Goal: Feedback & Contribution: Leave review/rating

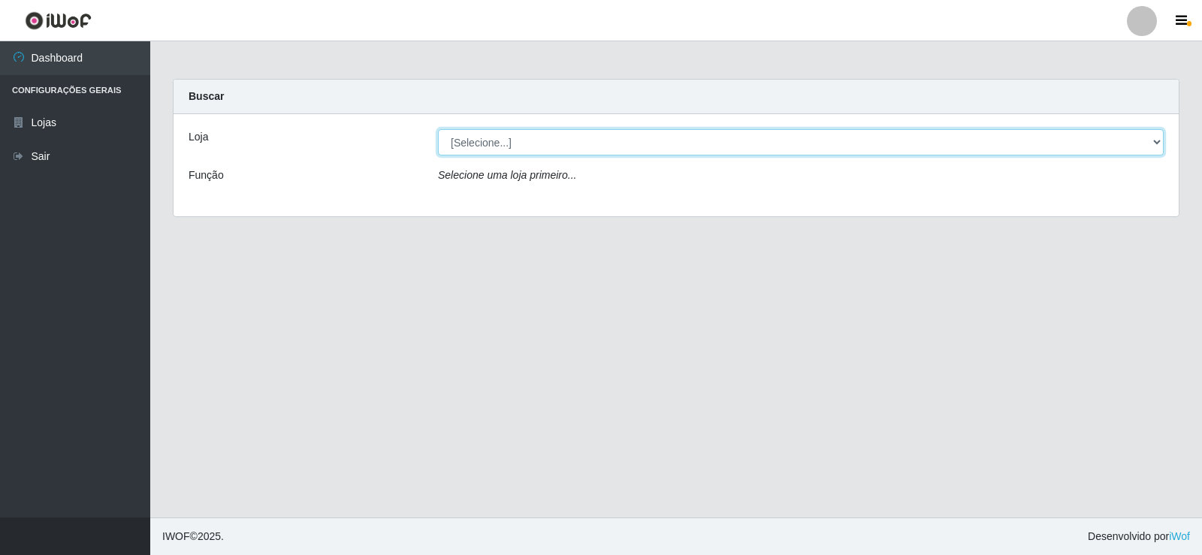
click at [1150, 139] on select "[Selecione...] Supermercado Manaira" at bounding box center [801, 142] width 726 height 26
select select "443"
click at [438, 129] on select "[Selecione...] Supermercado Manaira" at bounding box center [801, 142] width 726 height 26
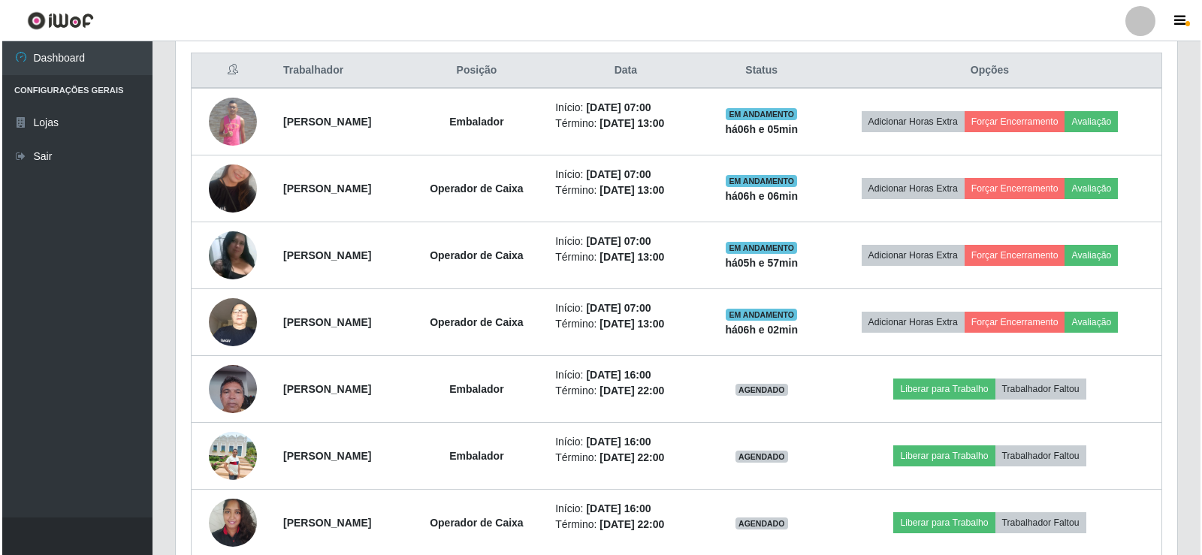
scroll to position [567, 0]
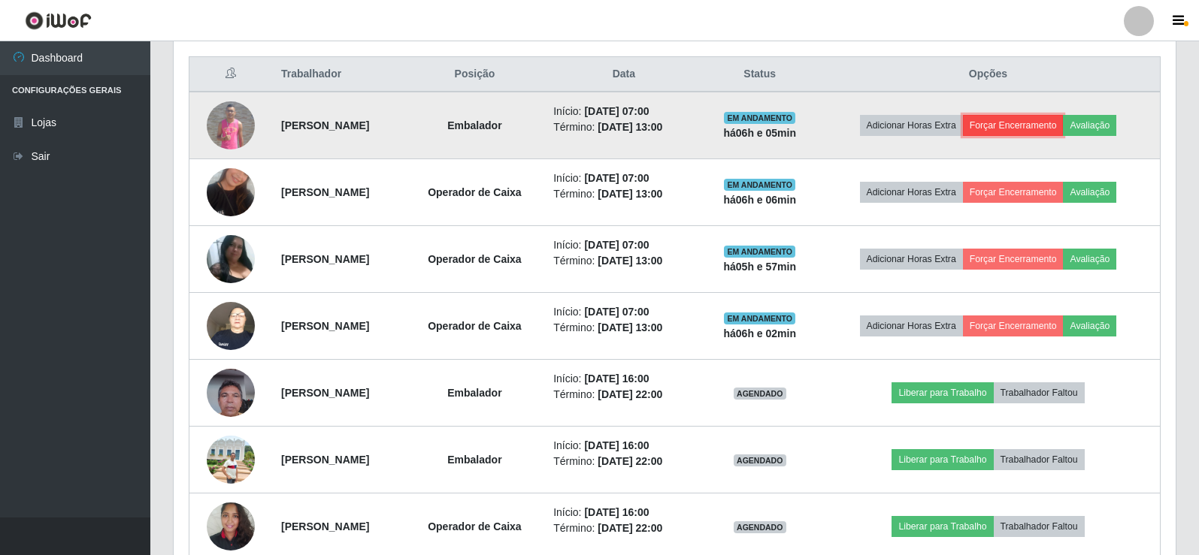
click at [1022, 126] on button "Forçar Encerramento" at bounding box center [1013, 125] width 101 height 21
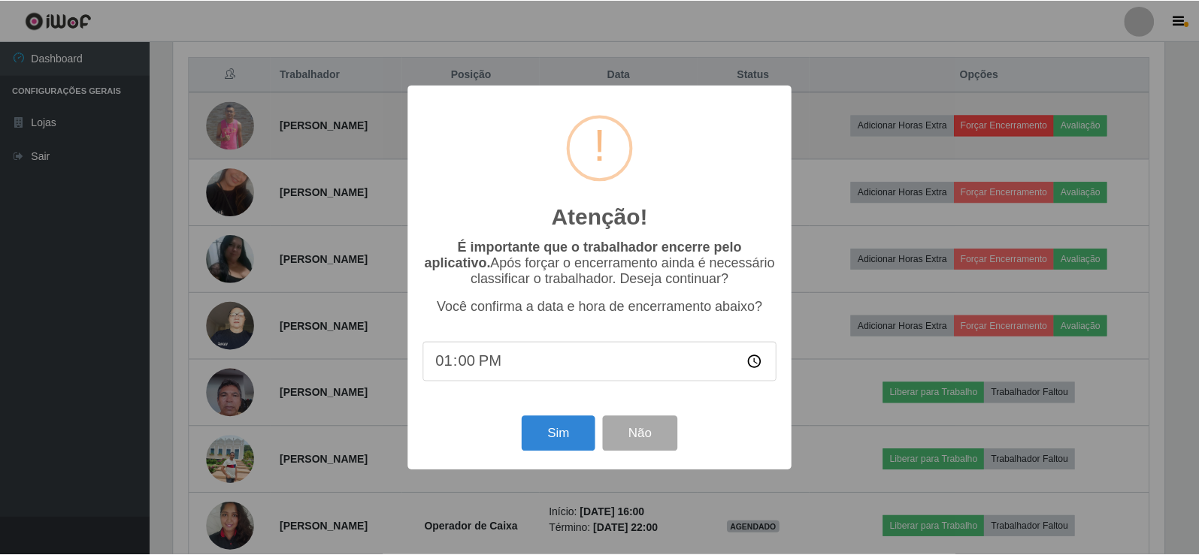
scroll to position [312, 994]
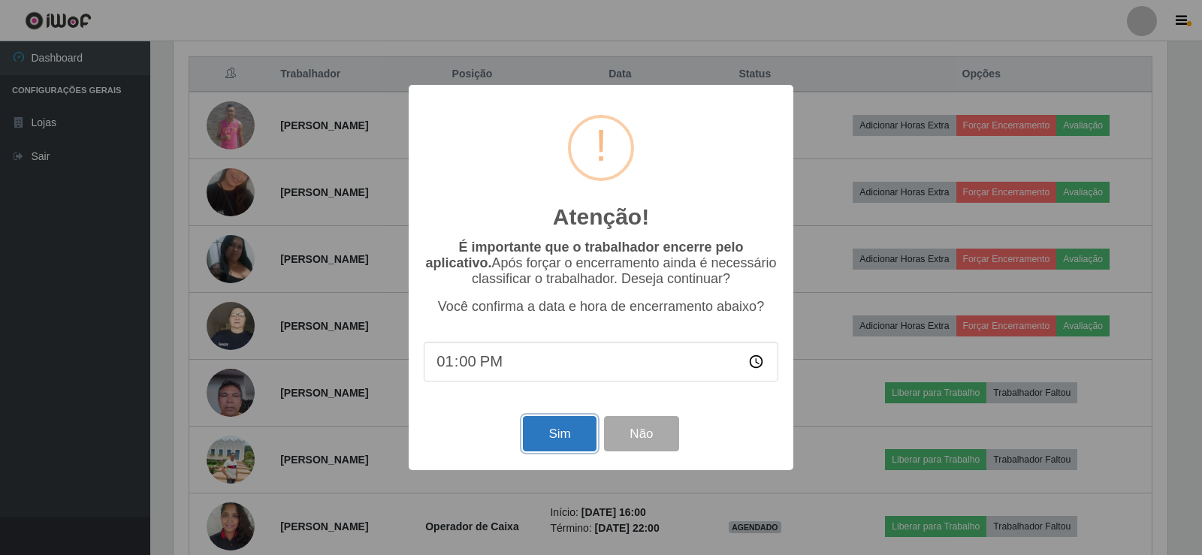
click at [558, 439] on button "Sim" at bounding box center [559, 433] width 73 height 35
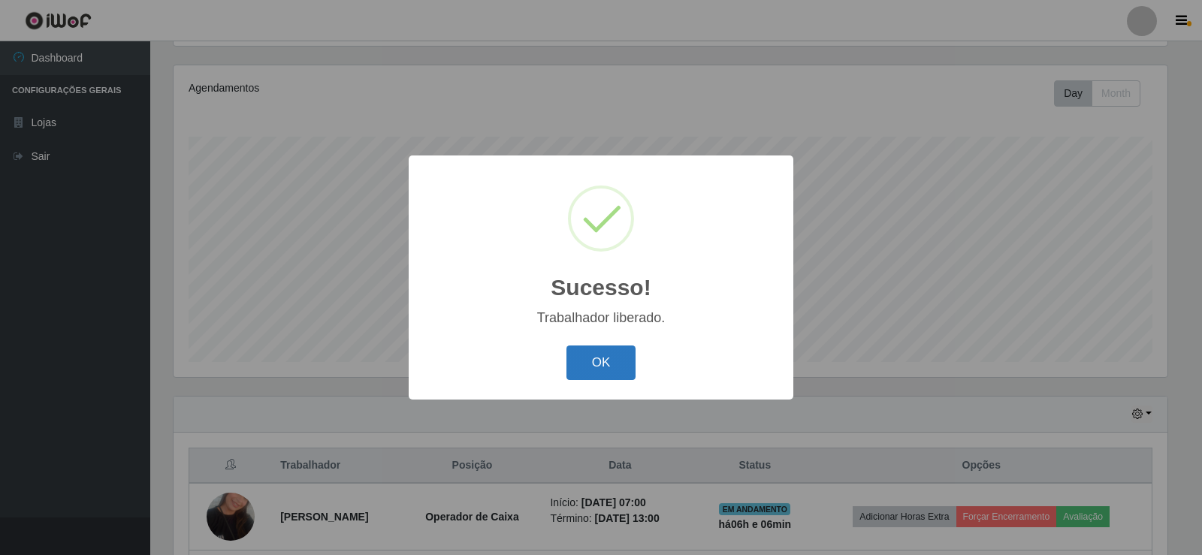
click at [609, 362] on button "OK" at bounding box center [602, 363] width 70 height 35
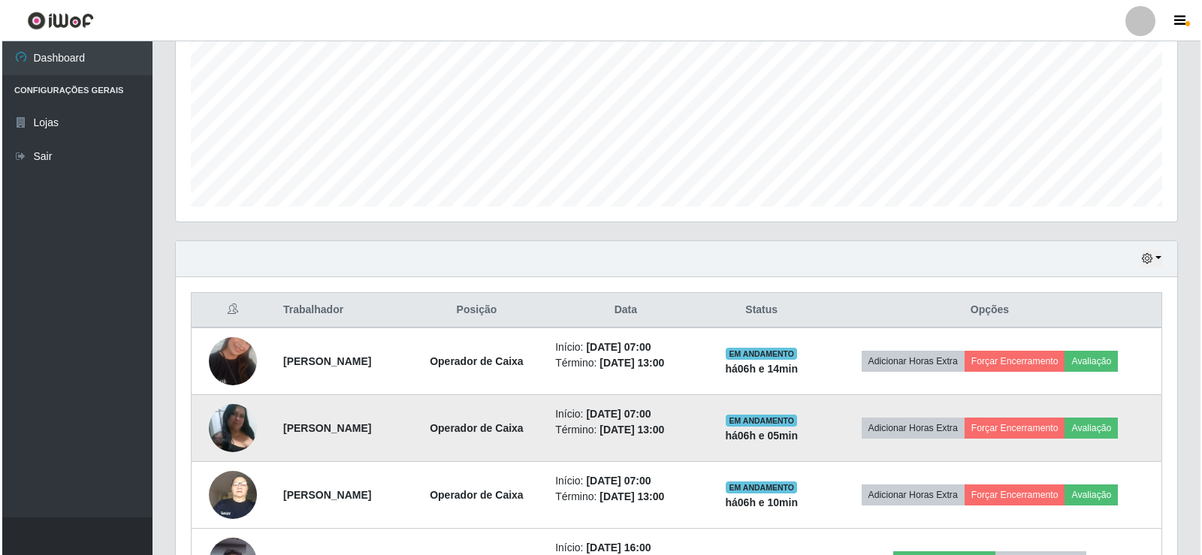
scroll to position [406, 0]
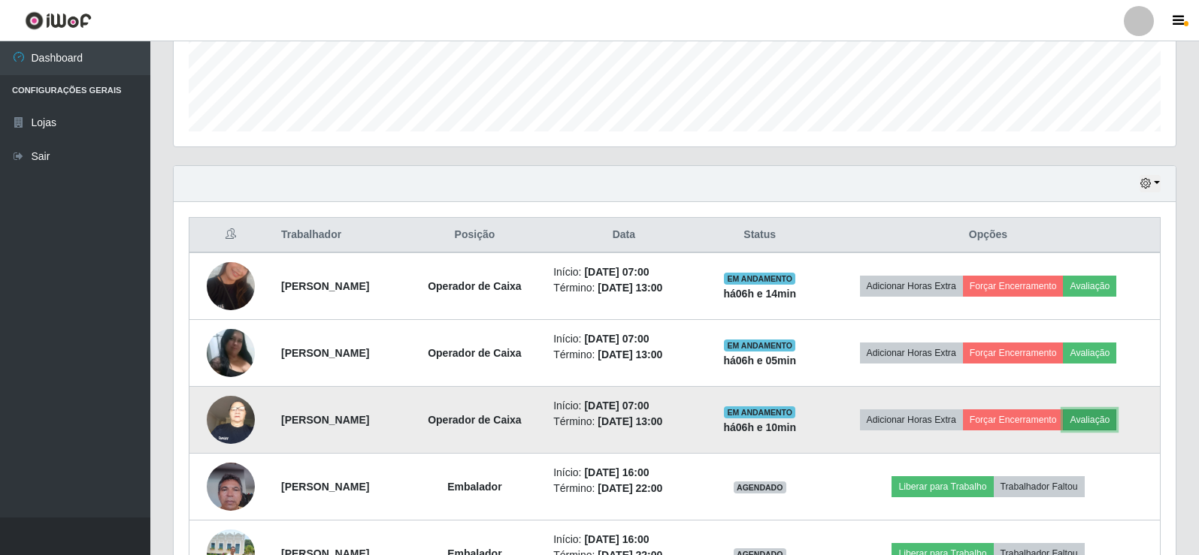
click at [1105, 420] on button "Avaliação" at bounding box center [1089, 420] width 53 height 21
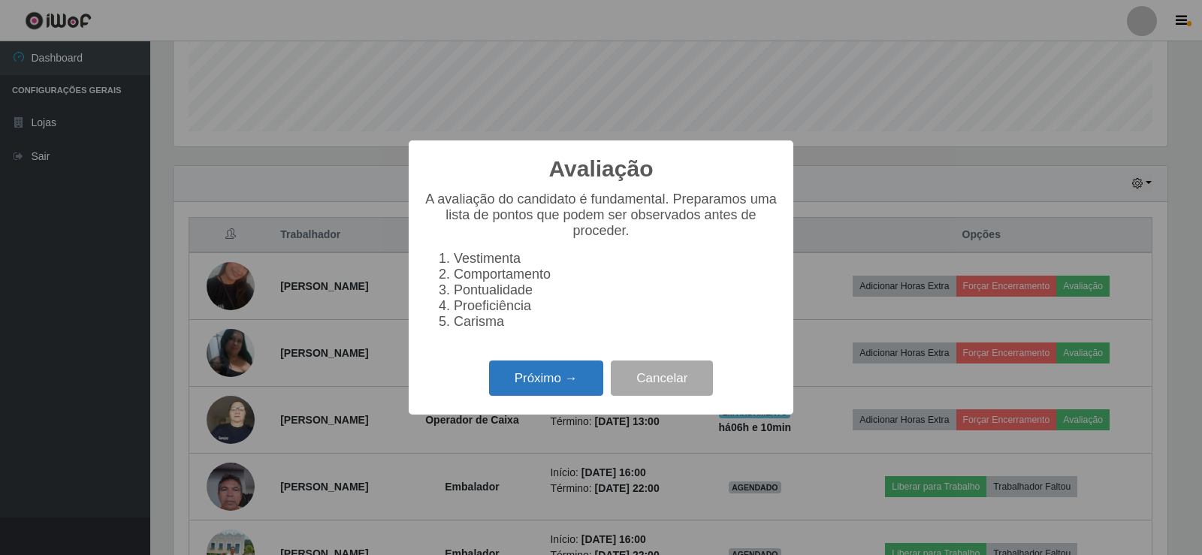
click at [560, 383] on button "Próximo →" at bounding box center [546, 378] width 114 height 35
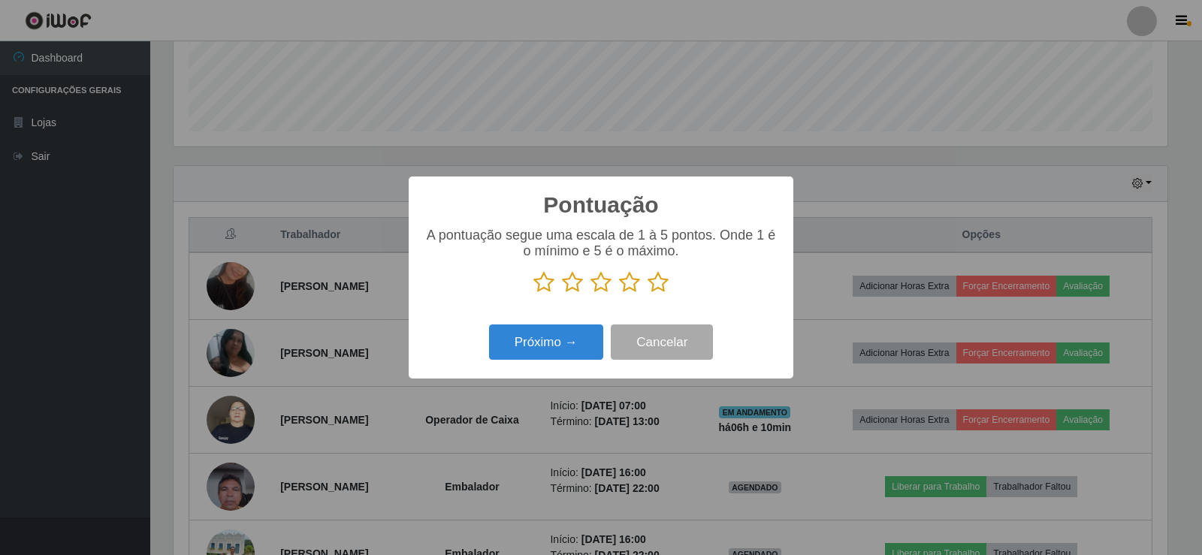
scroll to position [751193, 750510]
click at [660, 281] on icon at bounding box center [658, 282] width 21 height 23
click at [648, 294] on input "radio" at bounding box center [648, 294] width 0 height 0
click at [573, 343] on button "Próximo →" at bounding box center [546, 342] width 114 height 35
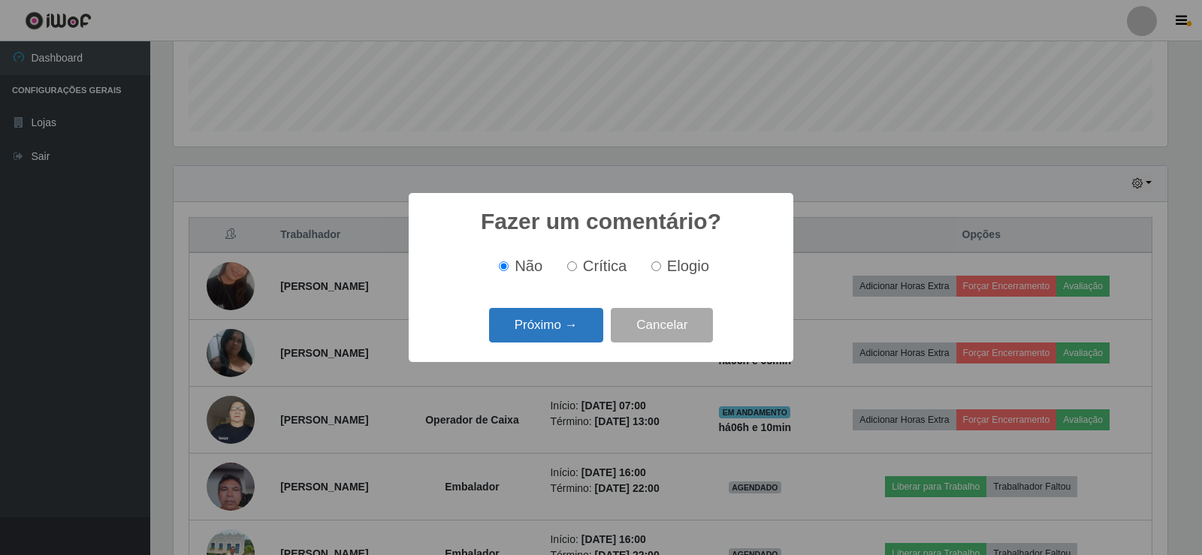
click at [572, 320] on button "Próximo →" at bounding box center [546, 325] width 114 height 35
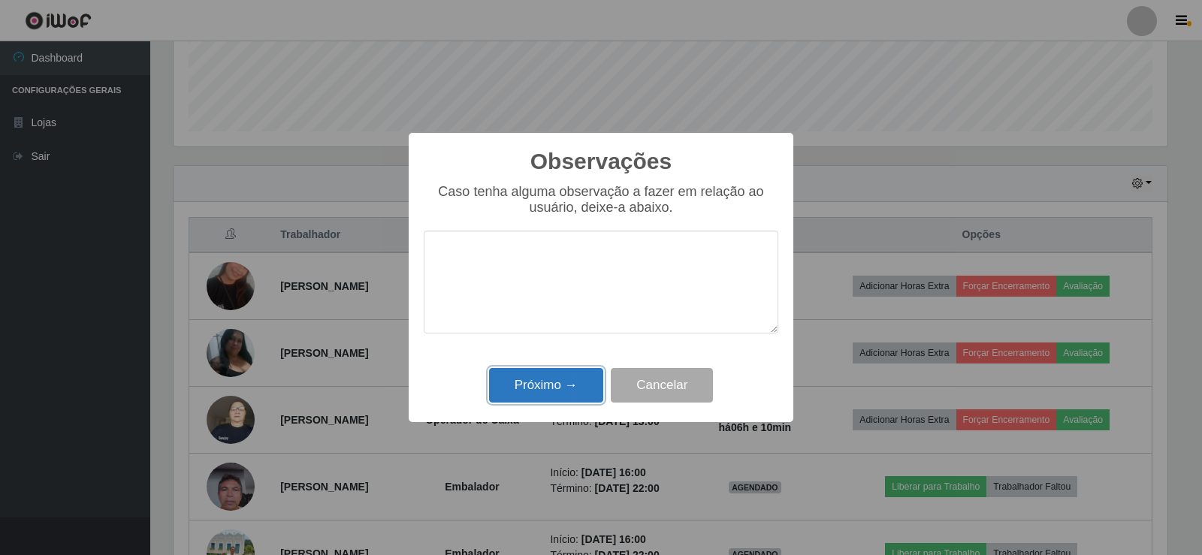
click at [582, 372] on button "Próximo →" at bounding box center [546, 385] width 114 height 35
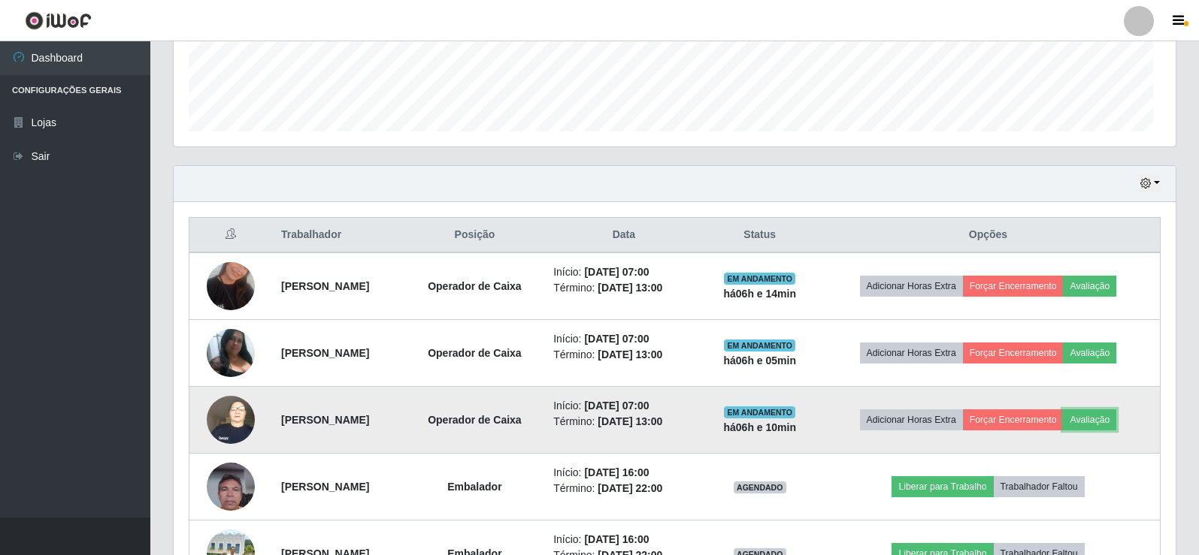
scroll to position [312, 1002]
click at [1030, 414] on button "Forçar Encerramento" at bounding box center [1013, 420] width 101 height 21
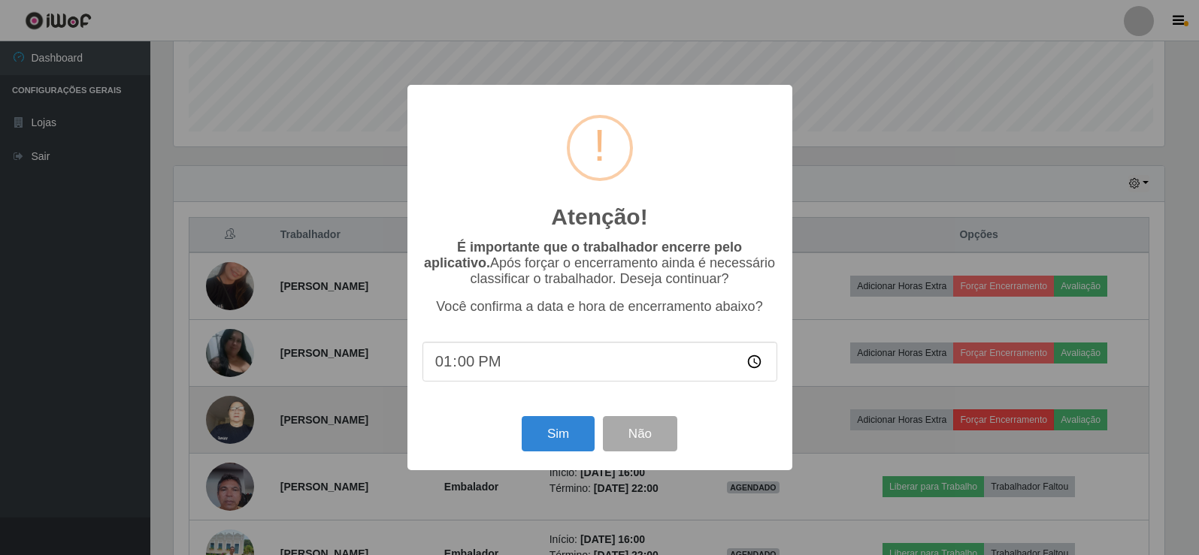
scroll to position [312, 994]
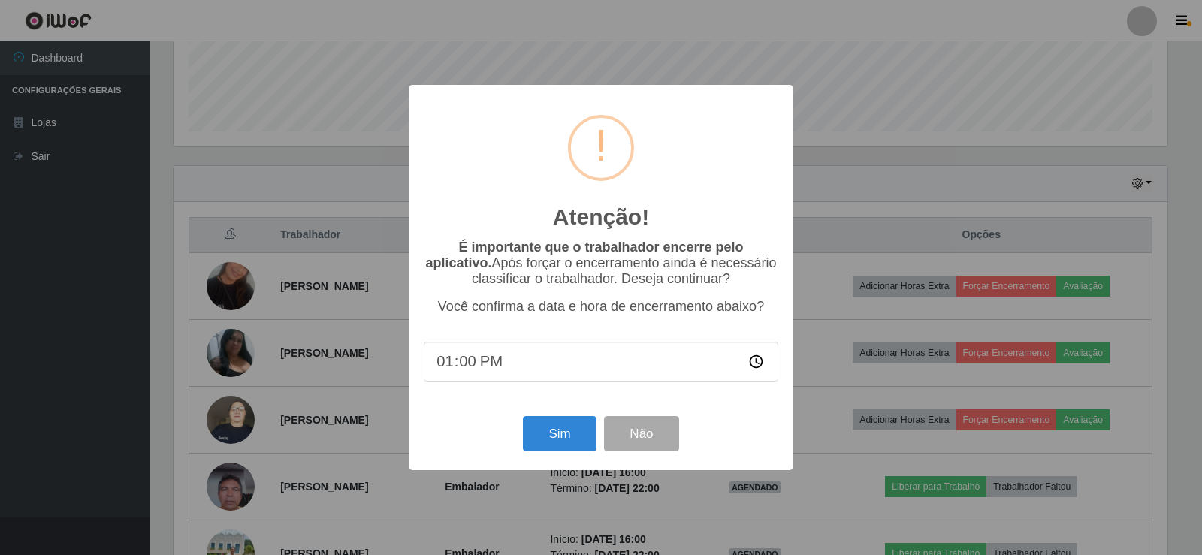
click at [470, 359] on input "13:00" at bounding box center [601, 362] width 355 height 40
type input "13:11"
click at [566, 427] on button "Sim" at bounding box center [559, 433] width 73 height 35
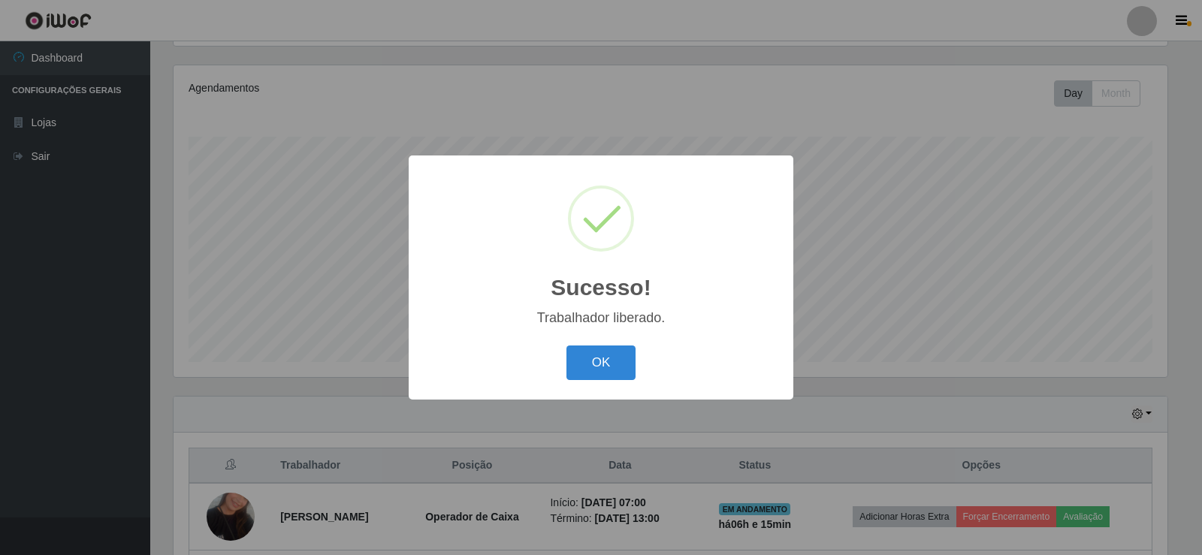
click at [614, 365] on button "OK" at bounding box center [602, 363] width 70 height 35
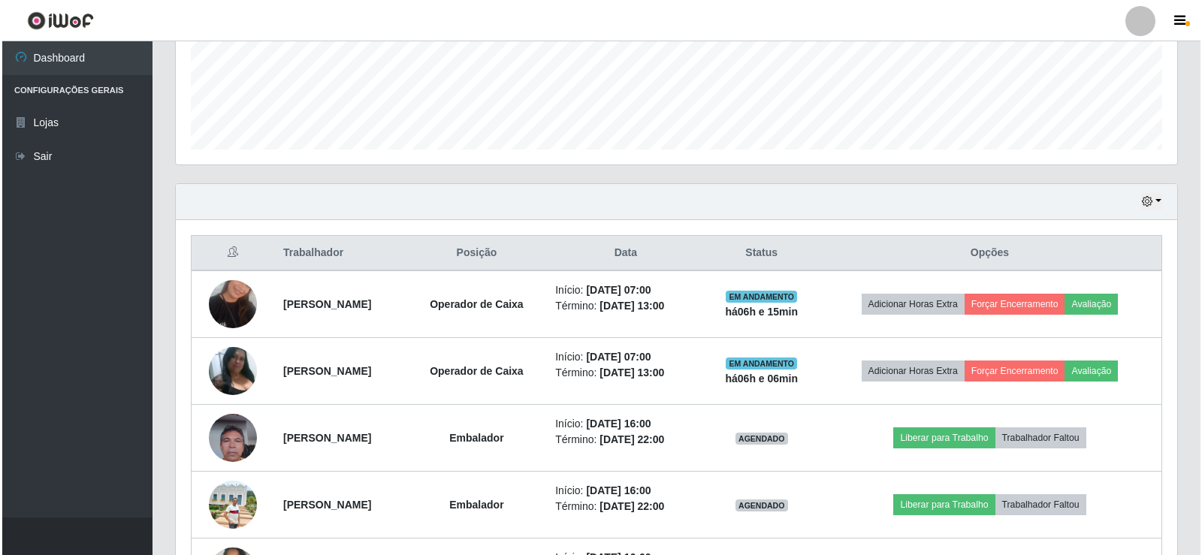
scroll to position [476, 0]
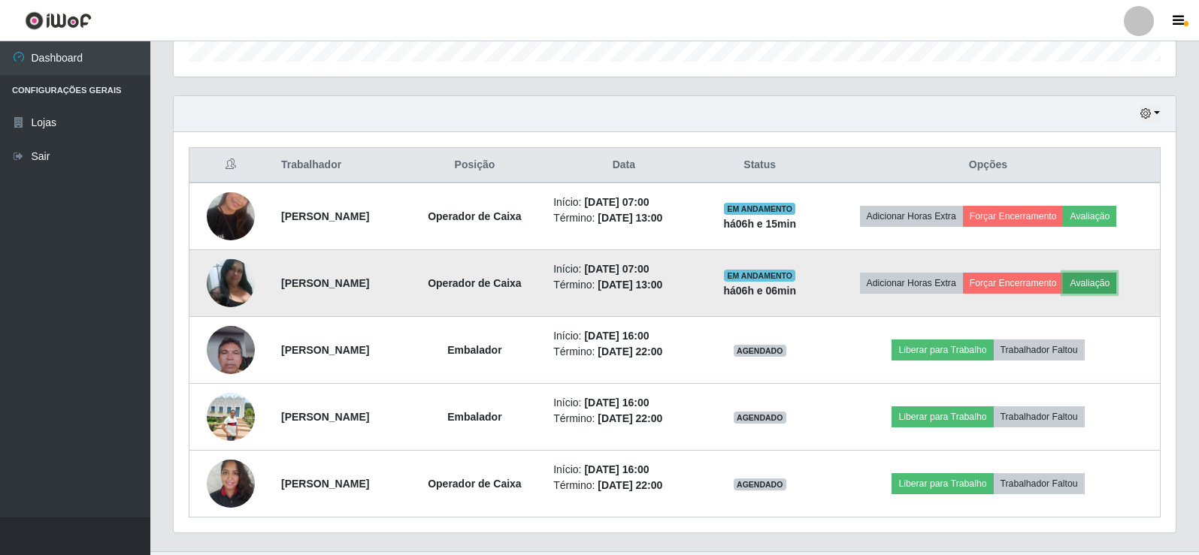
click at [1108, 283] on button "Avaliação" at bounding box center [1089, 283] width 53 height 21
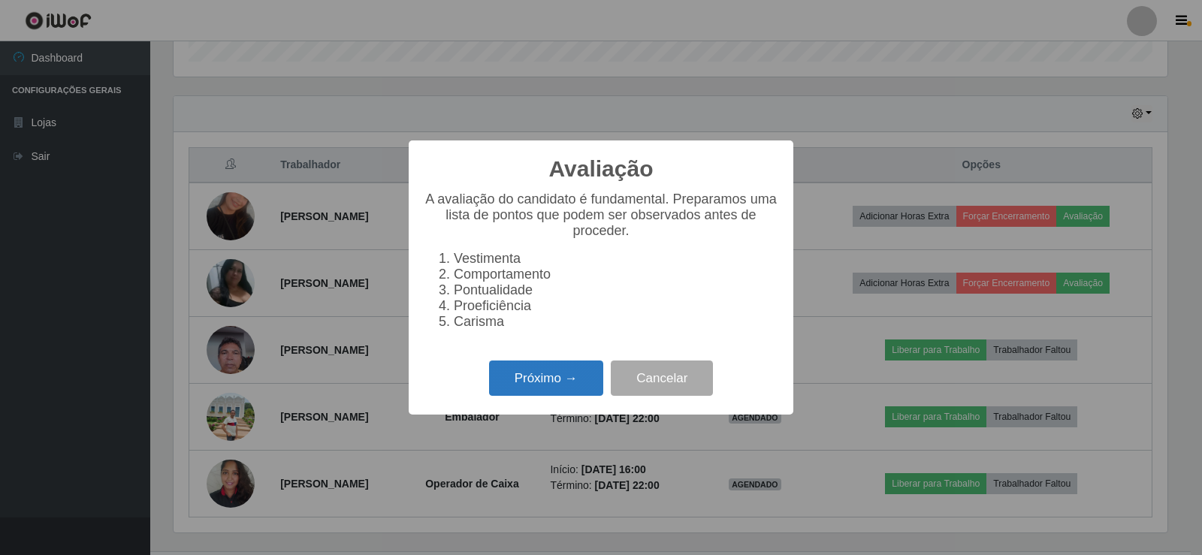
click at [564, 389] on button "Próximo →" at bounding box center [546, 378] width 114 height 35
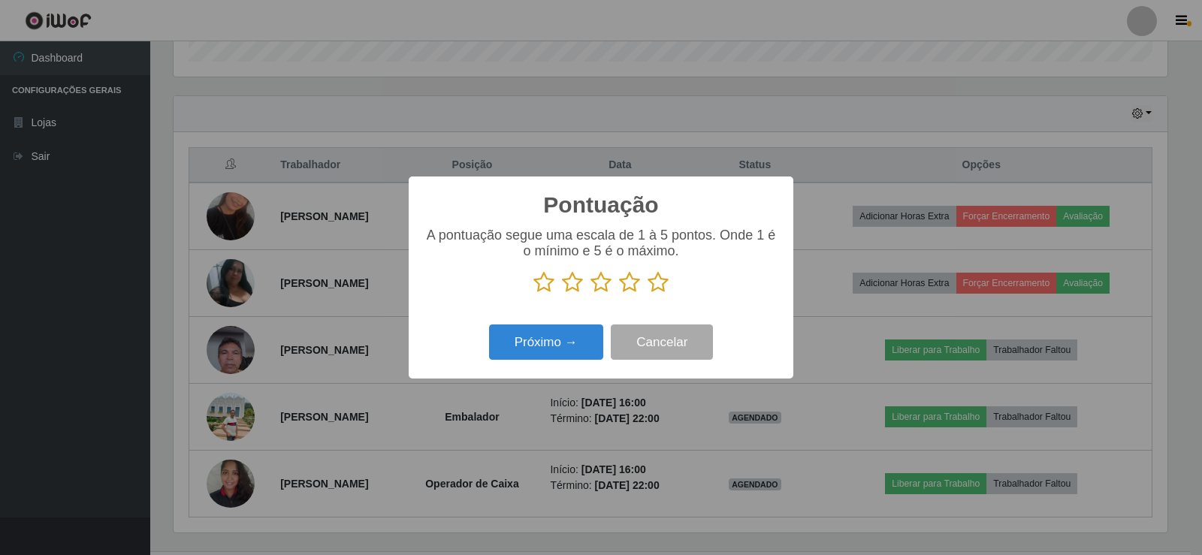
click at [653, 282] on icon at bounding box center [658, 282] width 21 height 23
click at [648, 294] on input "radio" at bounding box center [648, 294] width 0 height 0
click at [570, 336] on button "Próximo →" at bounding box center [546, 342] width 114 height 35
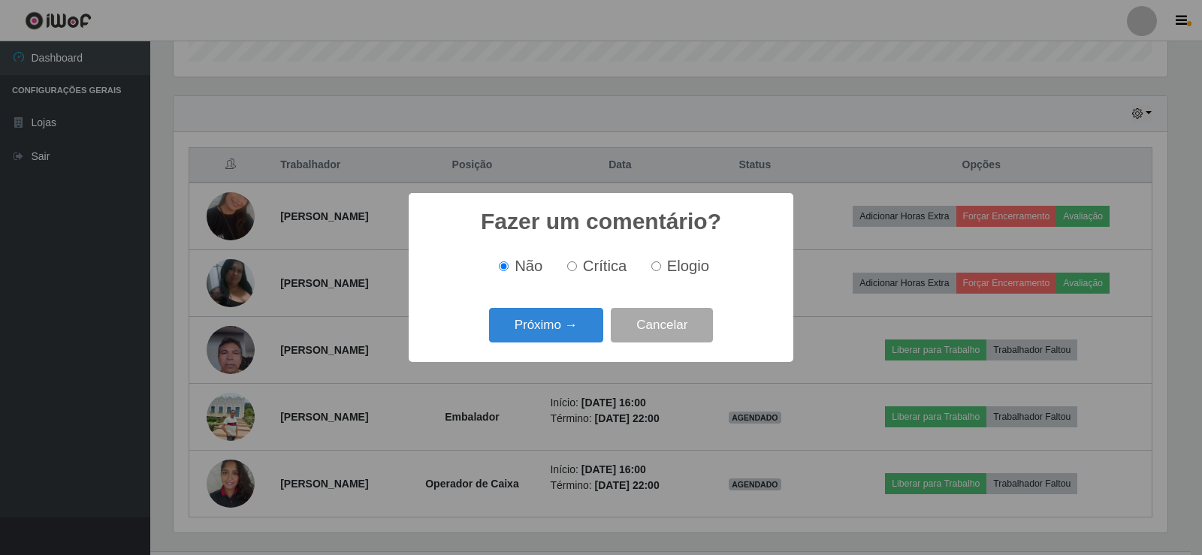
click at [655, 269] on input "Elogio" at bounding box center [657, 267] width 10 height 10
radio input "true"
click at [565, 328] on button "Próximo →" at bounding box center [546, 325] width 114 height 35
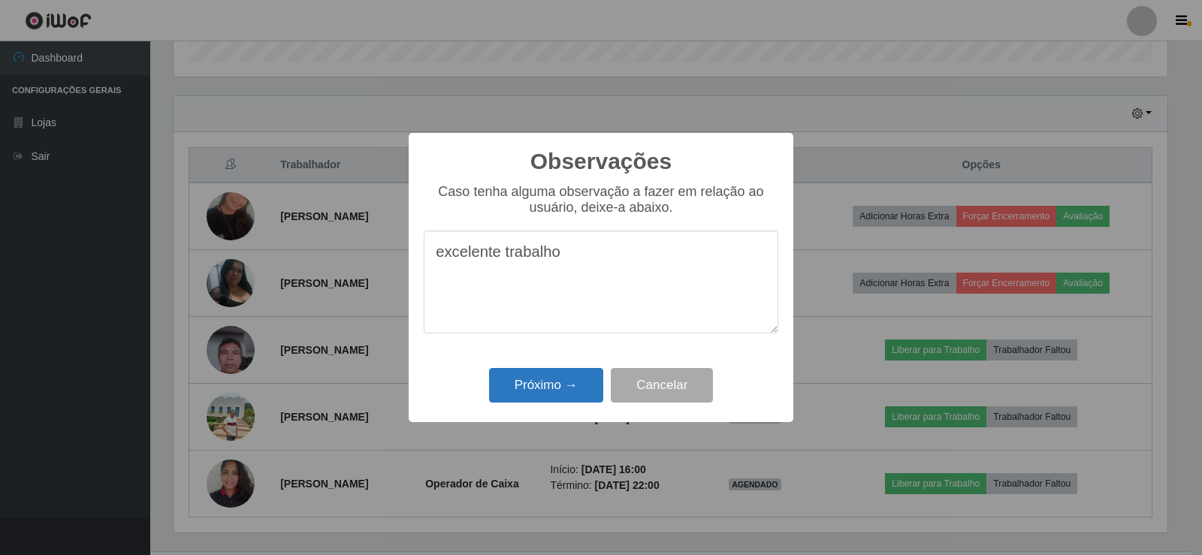
type textarea "excelente trabalho"
click at [570, 395] on button "Próximo →" at bounding box center [546, 385] width 114 height 35
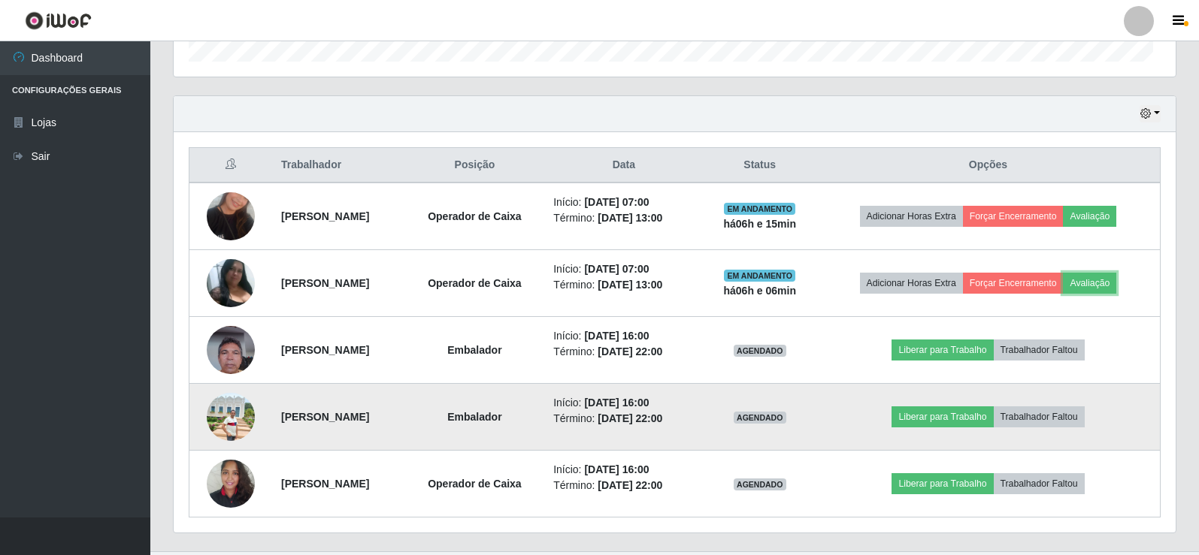
scroll to position [312, 1002]
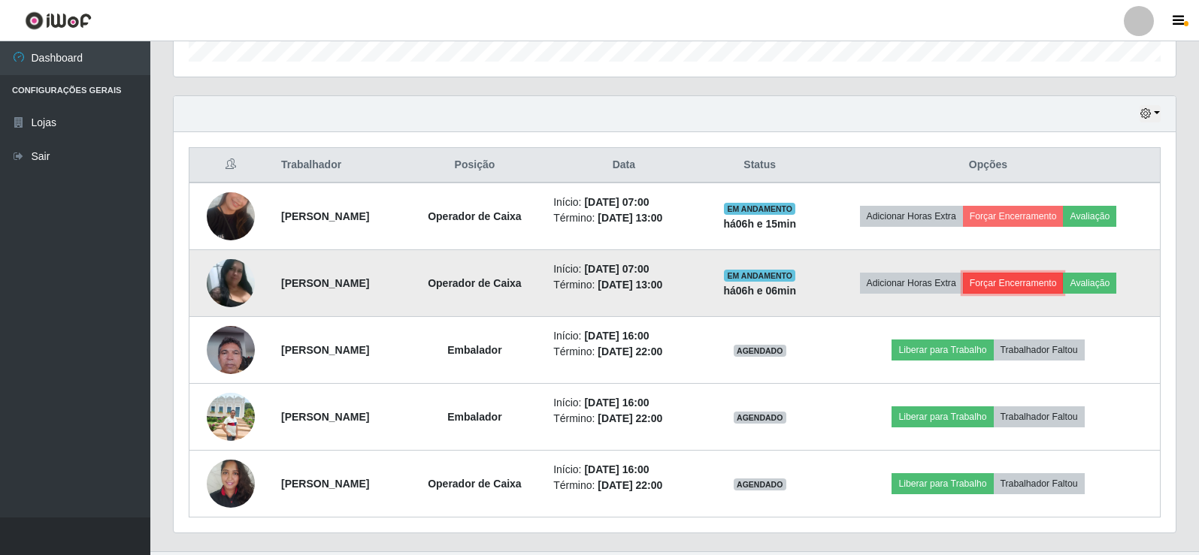
click at [1034, 282] on button "Forçar Encerramento" at bounding box center [1013, 283] width 101 height 21
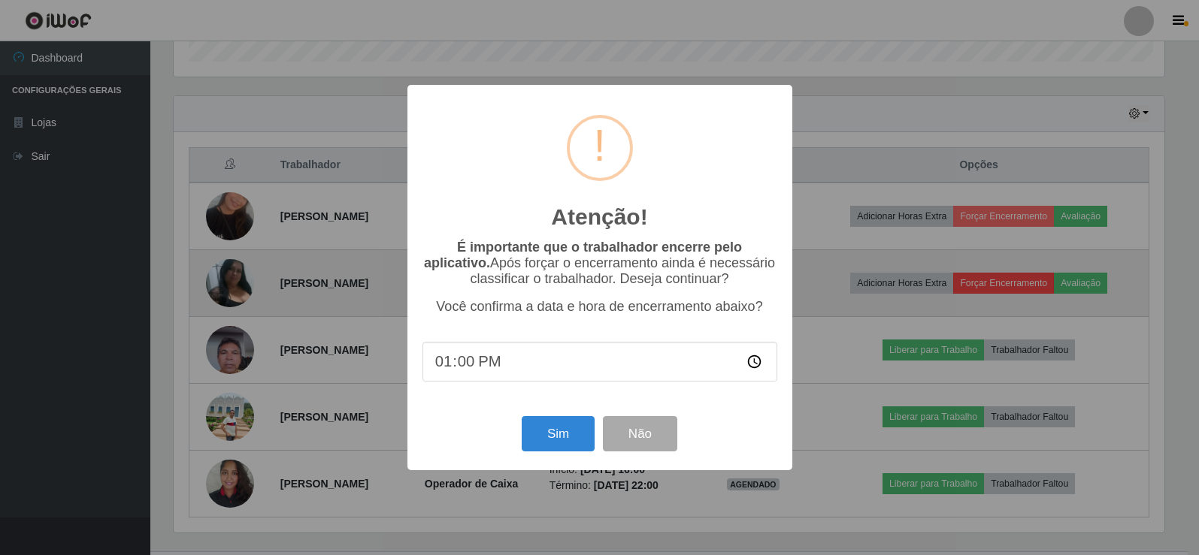
scroll to position [312, 994]
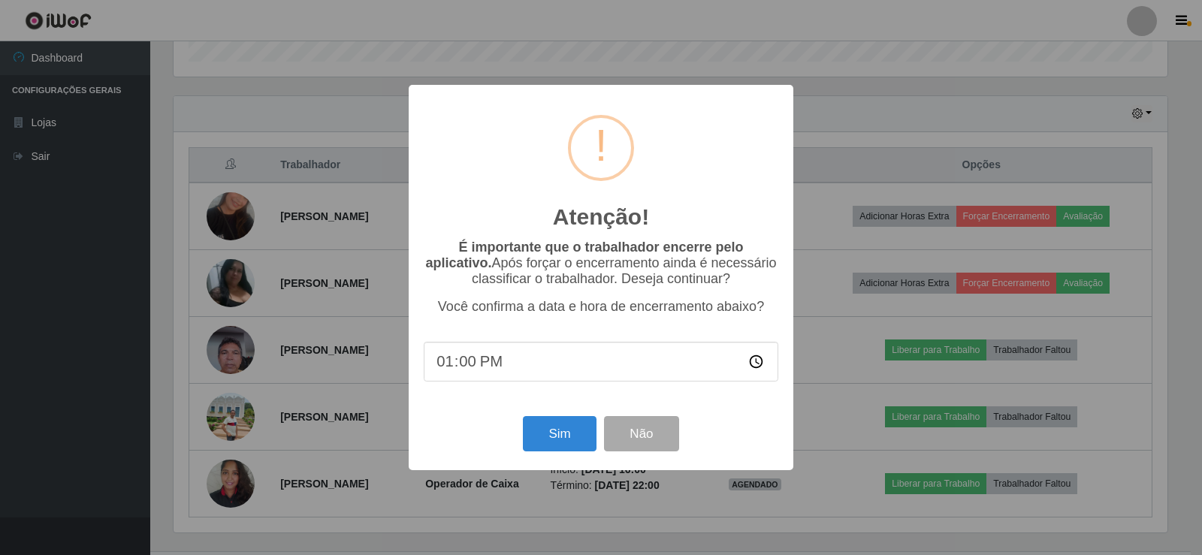
click at [467, 366] on input "13:00" at bounding box center [601, 362] width 355 height 40
type input "13:11"
click at [553, 434] on button "Sim" at bounding box center [559, 433] width 73 height 35
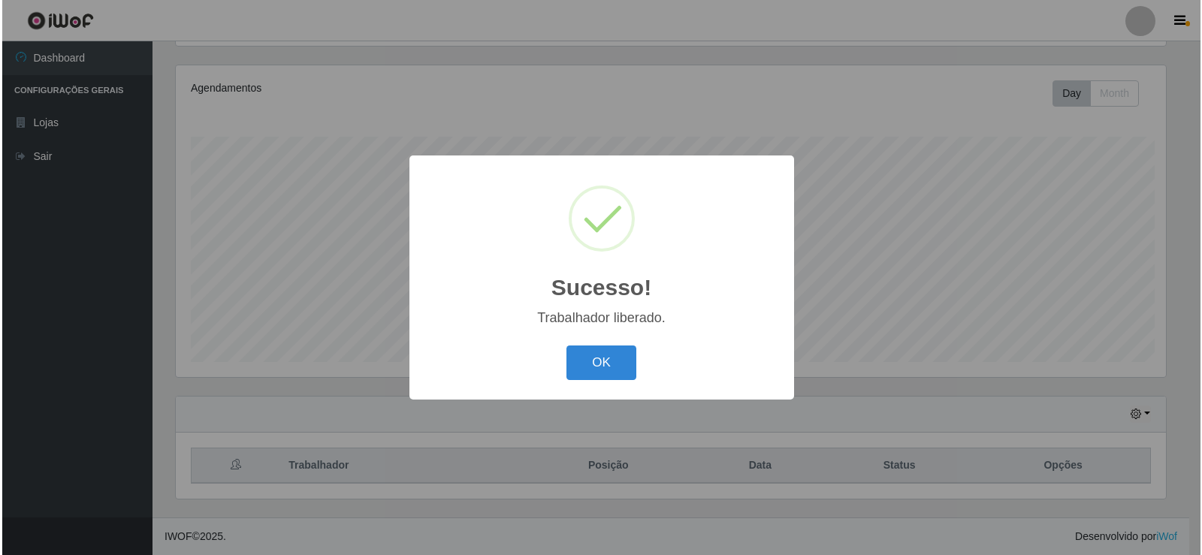
scroll to position [0, 0]
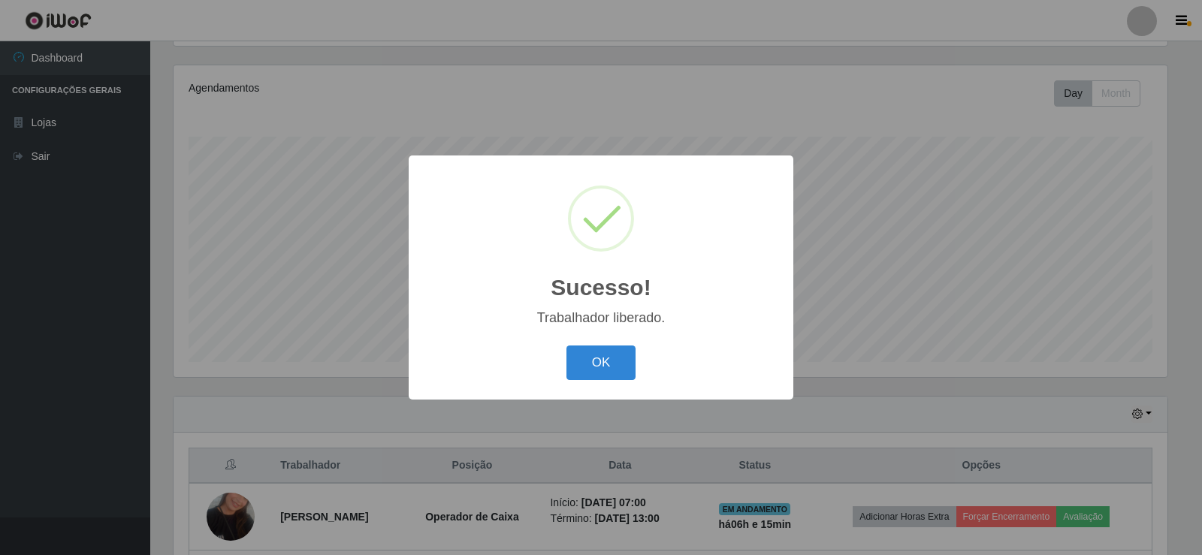
click at [561, 361] on div "OK Cancel" at bounding box center [601, 362] width 355 height 43
click at [610, 367] on button "OK" at bounding box center [602, 363] width 70 height 35
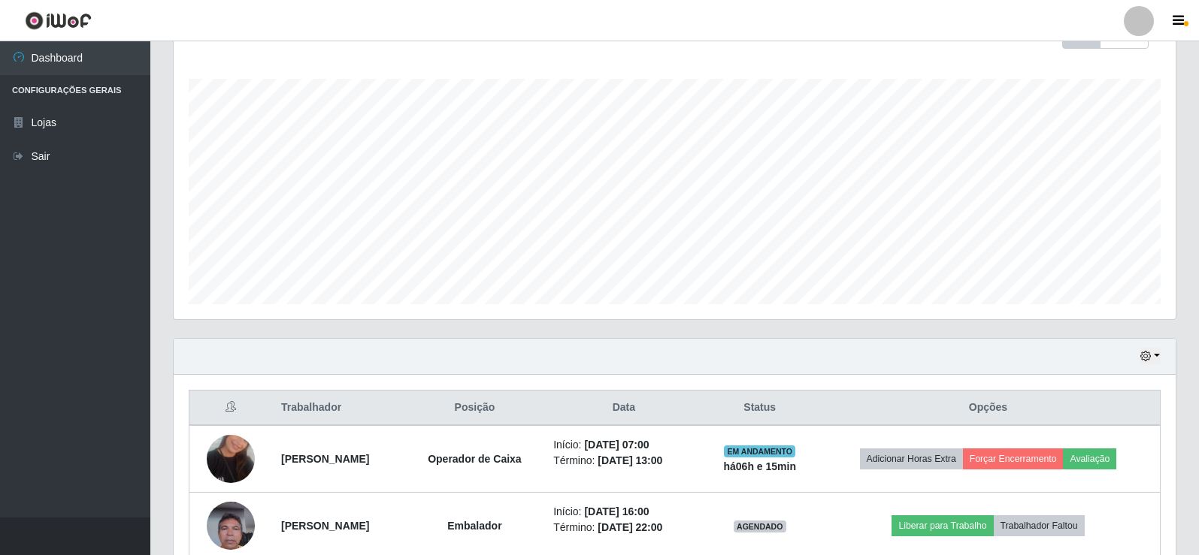
scroll to position [325, 0]
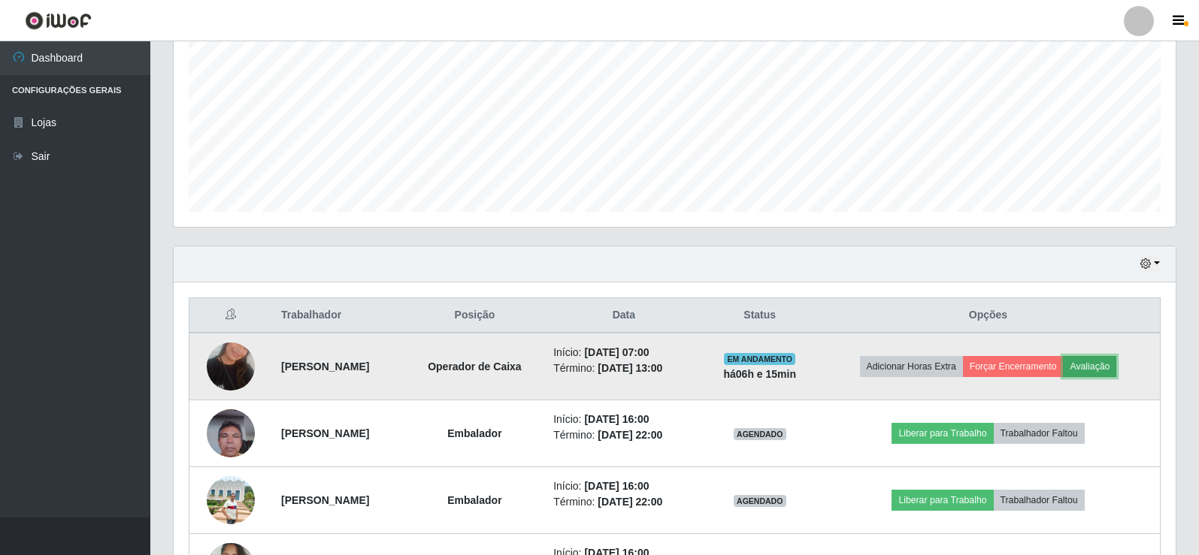
click at [1102, 364] on button "Avaliação" at bounding box center [1089, 366] width 53 height 21
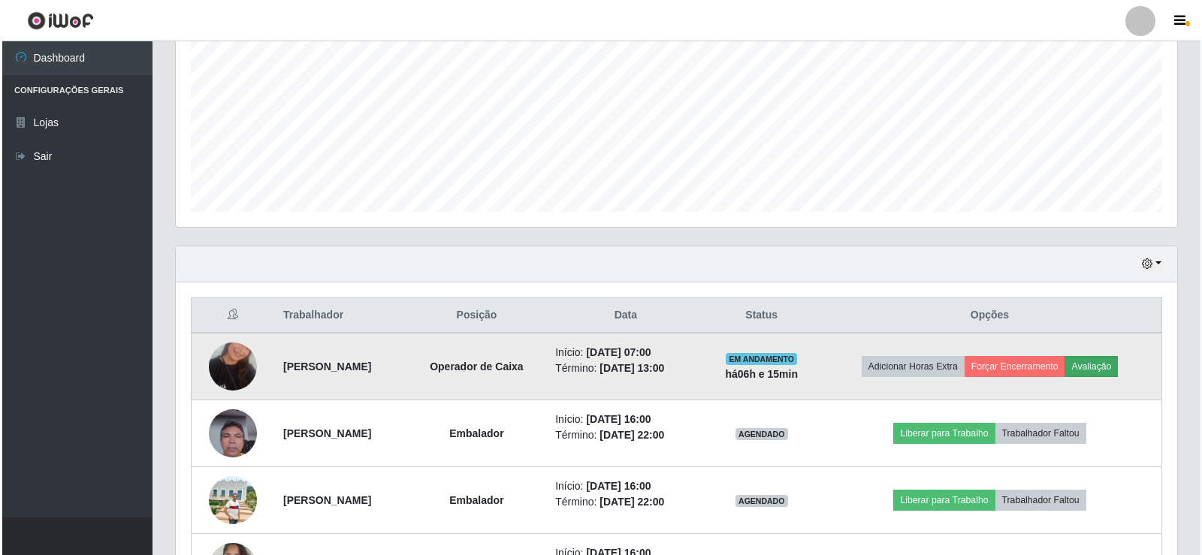
scroll to position [312, 994]
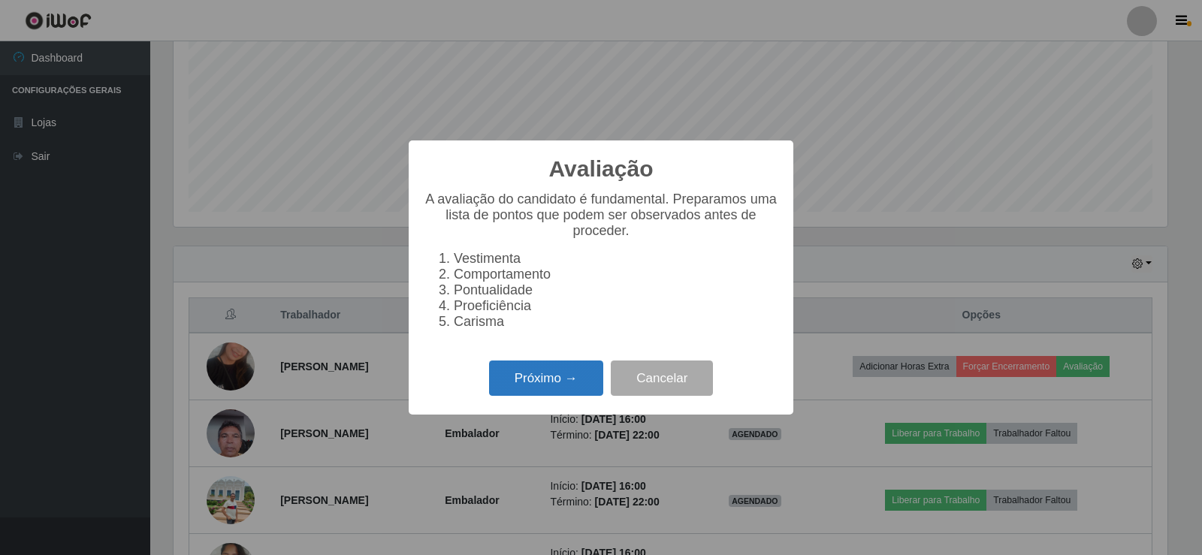
click at [555, 386] on button "Próximo →" at bounding box center [546, 378] width 114 height 35
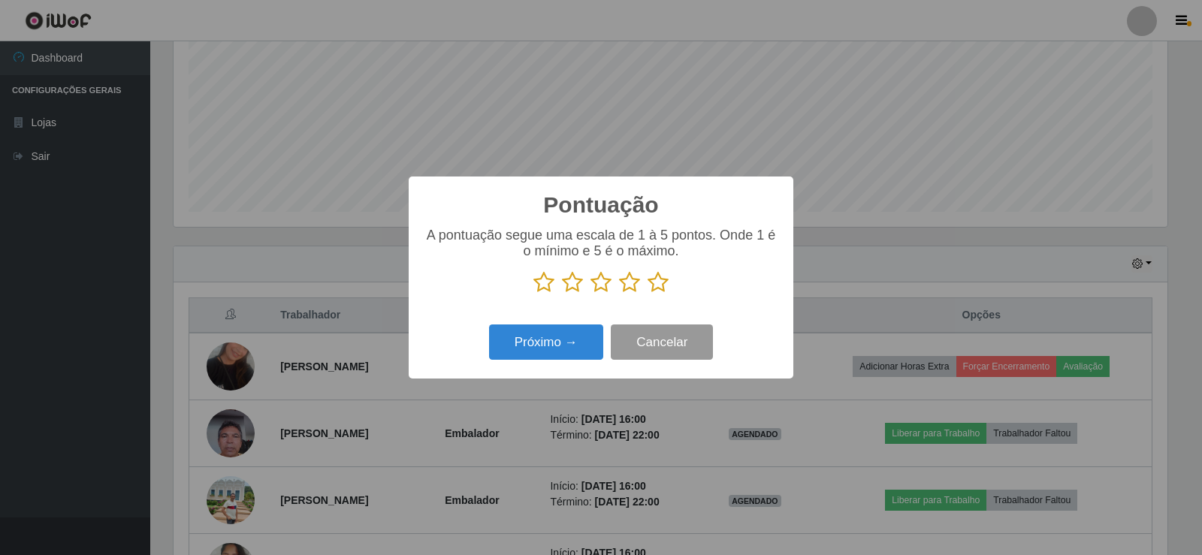
scroll to position [751193, 750510]
click at [661, 286] on icon at bounding box center [658, 282] width 21 height 23
click at [648, 294] on input "radio" at bounding box center [648, 294] width 0 height 0
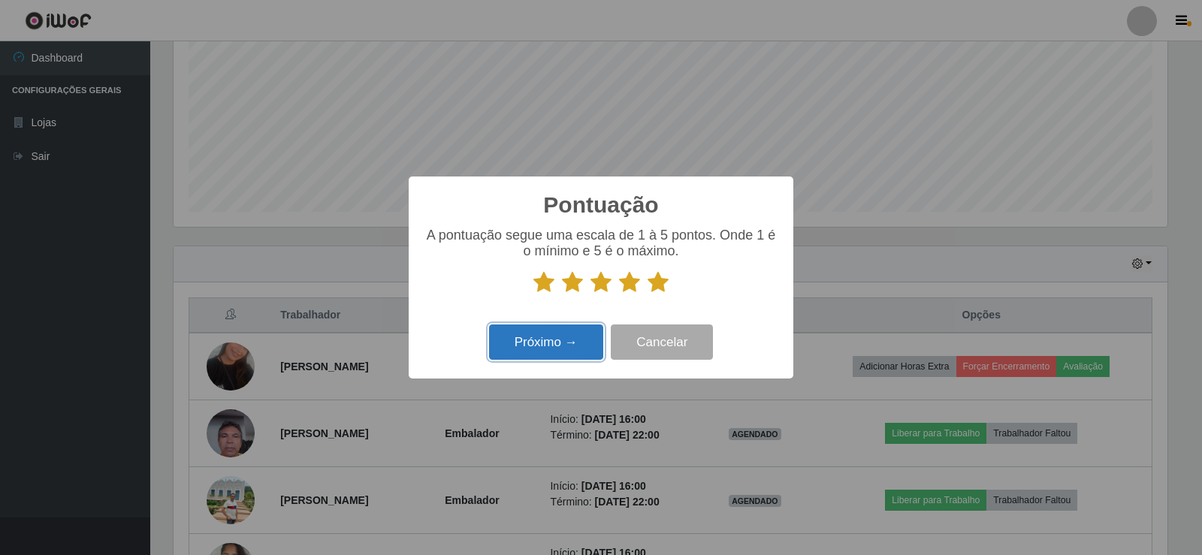
click at [544, 354] on button "Próximo →" at bounding box center [546, 342] width 114 height 35
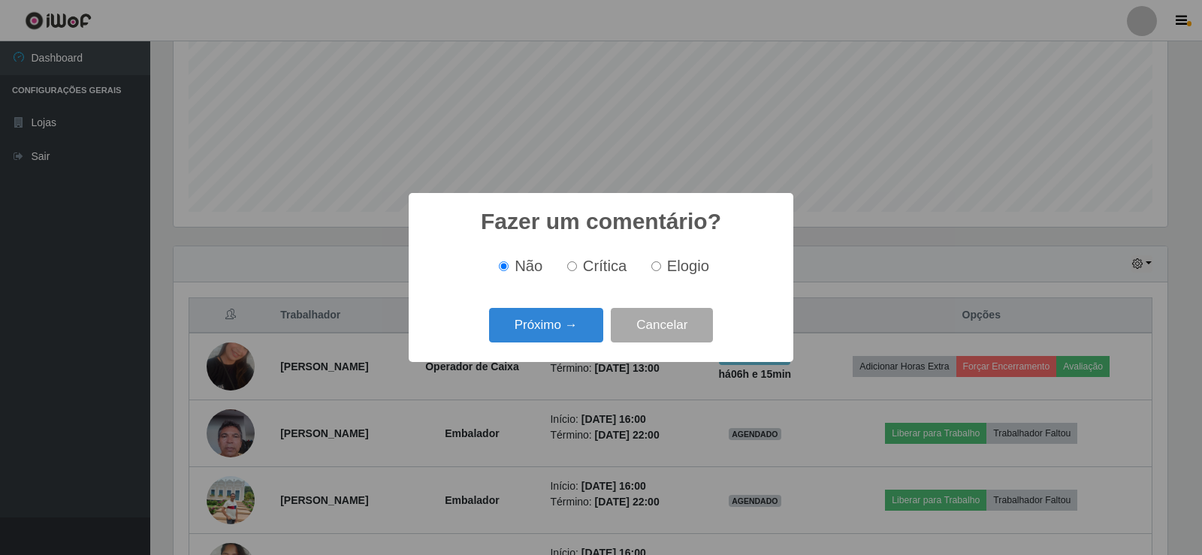
drag, startPoint x: 654, startPoint y: 264, endPoint x: 641, endPoint y: 274, distance: 16.6
click at [655, 264] on input "Elogio" at bounding box center [657, 267] width 10 height 10
radio input "true"
click at [575, 322] on button "Próximo →" at bounding box center [546, 325] width 114 height 35
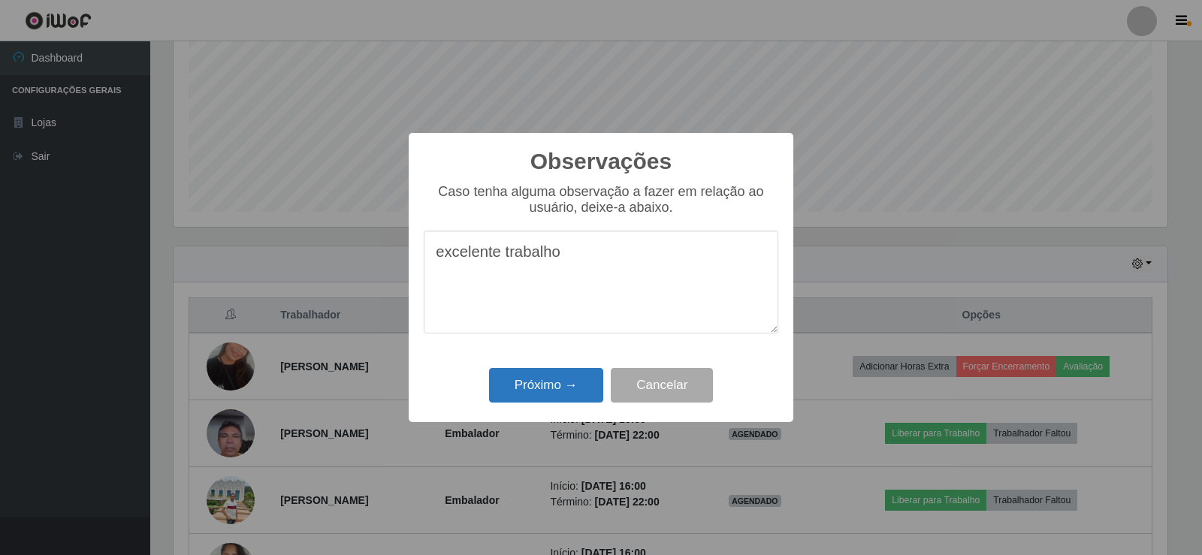
type textarea "excelente trabalho"
click at [505, 390] on button "Próximo →" at bounding box center [546, 385] width 114 height 35
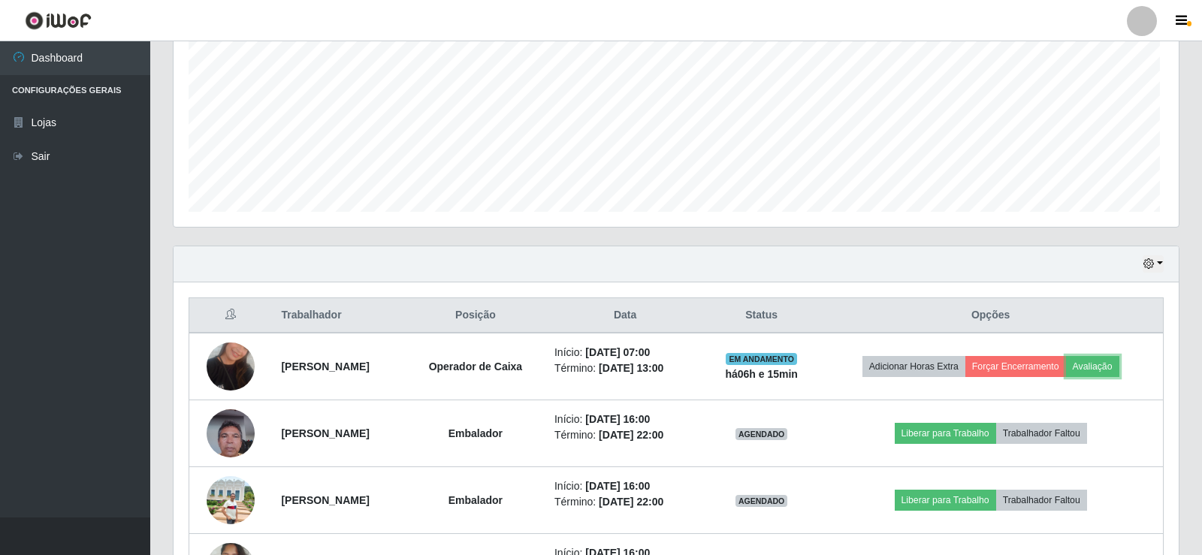
scroll to position [312, 1002]
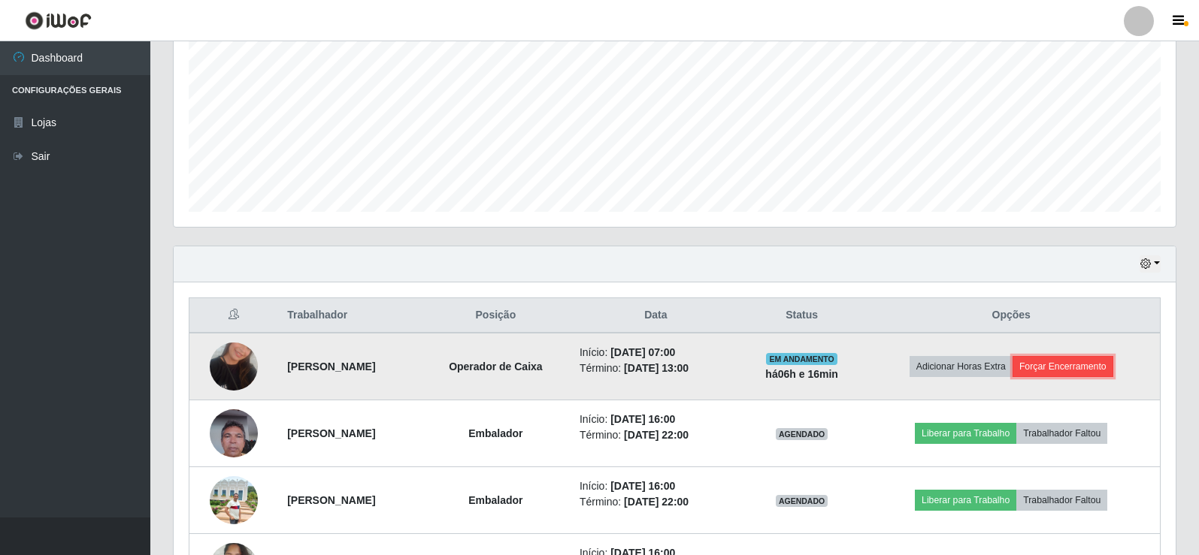
click at [1058, 368] on button "Forçar Encerramento" at bounding box center [1062, 366] width 101 height 21
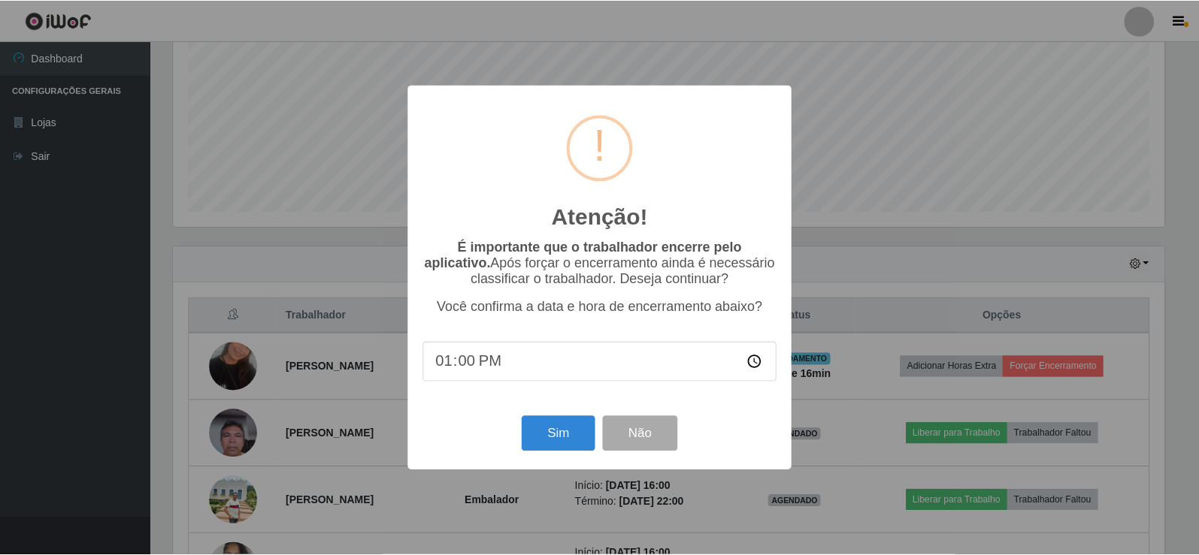
scroll to position [312, 994]
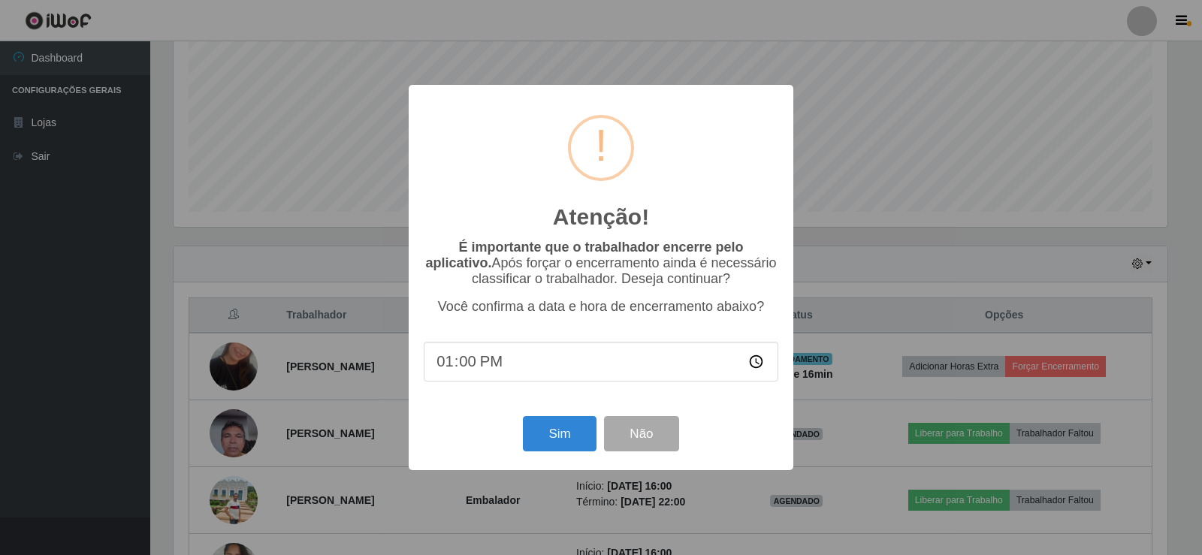
click at [472, 367] on input "13:00" at bounding box center [601, 362] width 355 height 40
type input "13:12"
click at [574, 441] on button "Sim" at bounding box center [559, 433] width 73 height 35
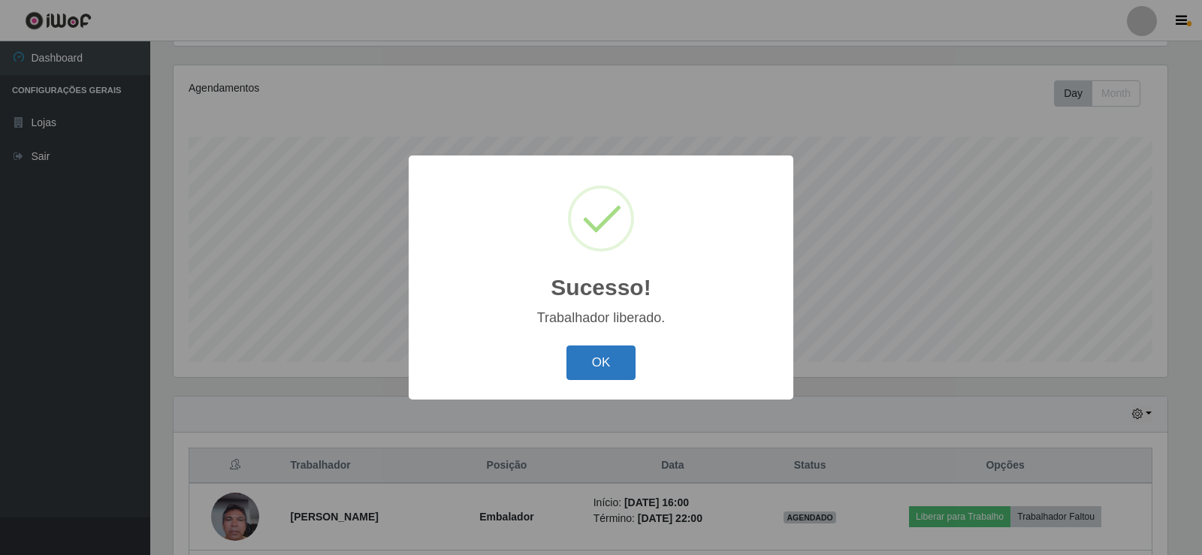
click at [609, 353] on button "OK" at bounding box center [602, 363] width 70 height 35
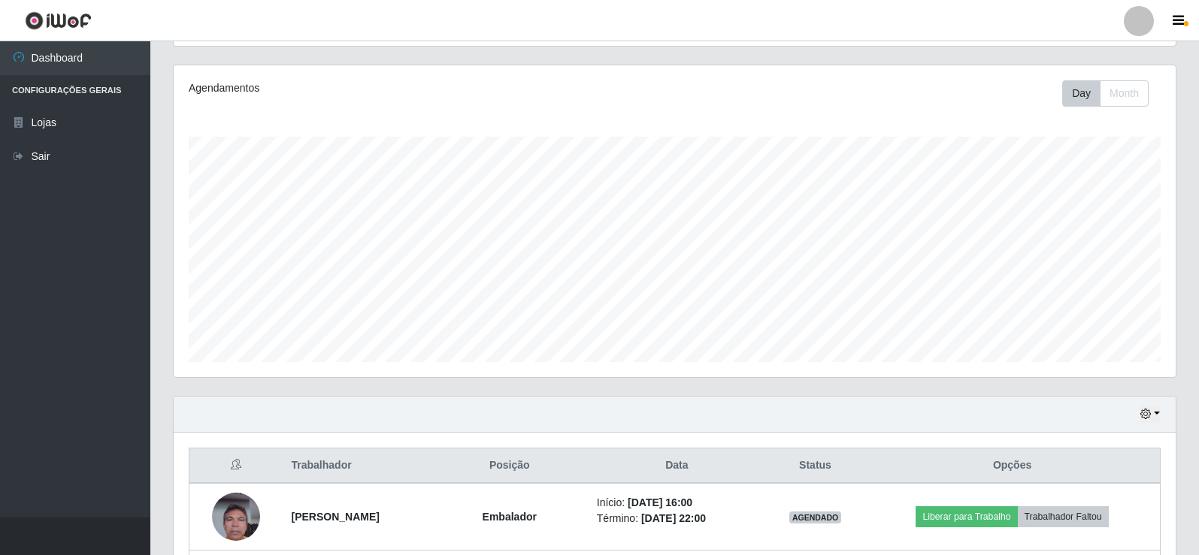
scroll to position [312, 1002]
